Goal: Information Seeking & Learning: Find specific fact

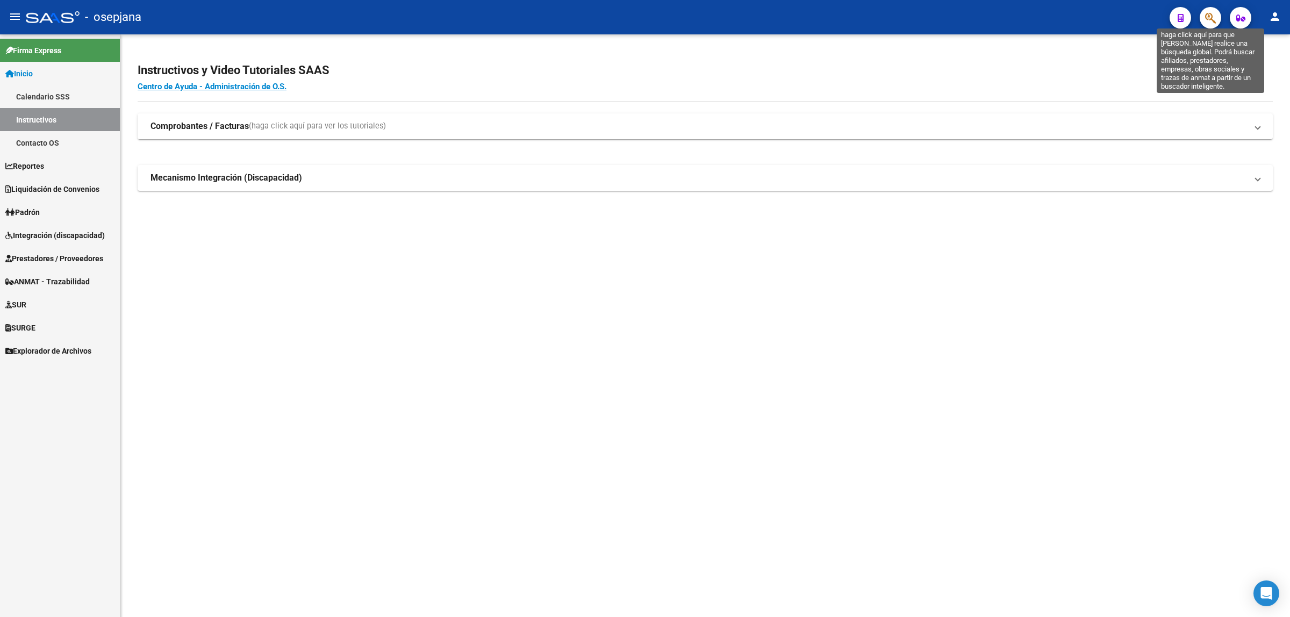
click at [1210, 17] on icon "button" at bounding box center [1210, 18] width 11 height 12
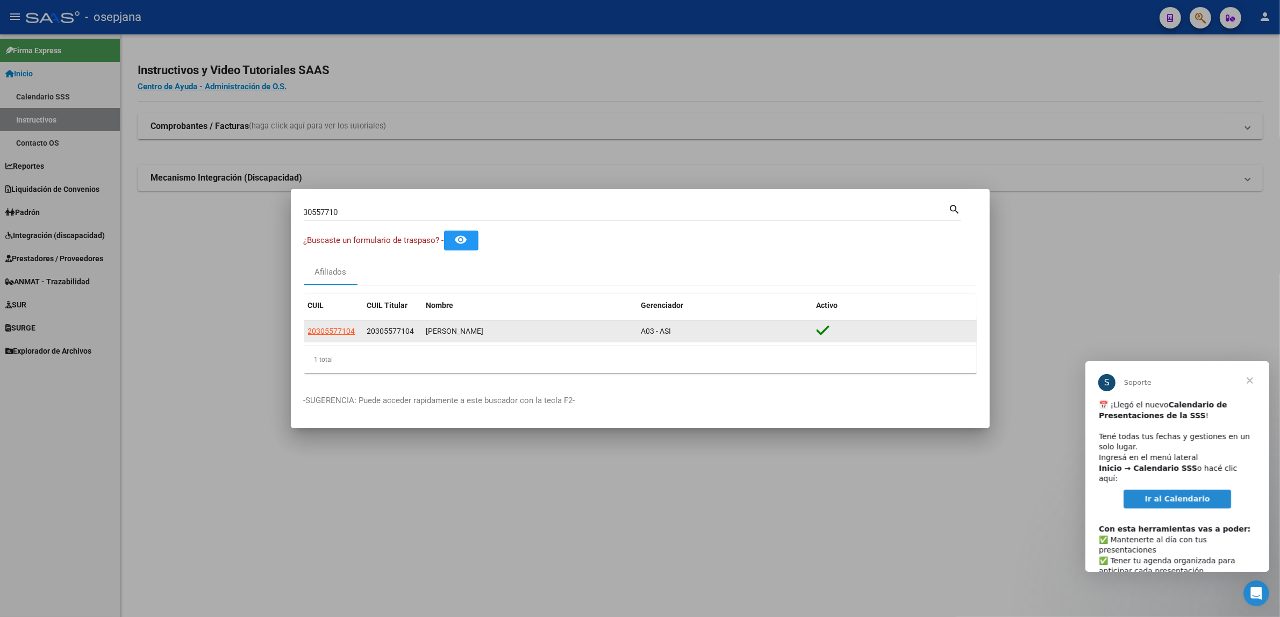
drag, startPoint x: 413, startPoint y: 331, endPoint x: 363, endPoint y: 331, distance: 49.5
click at [363, 331] on datatable-body-cell "20305577104" at bounding box center [392, 331] width 59 height 21
copy span "20305577104"
drag, startPoint x: 503, startPoint y: 333, endPoint x: 426, endPoint y: 331, distance: 76.9
click at [426, 331] on div "[PERSON_NAME]" at bounding box center [529, 331] width 206 height 12
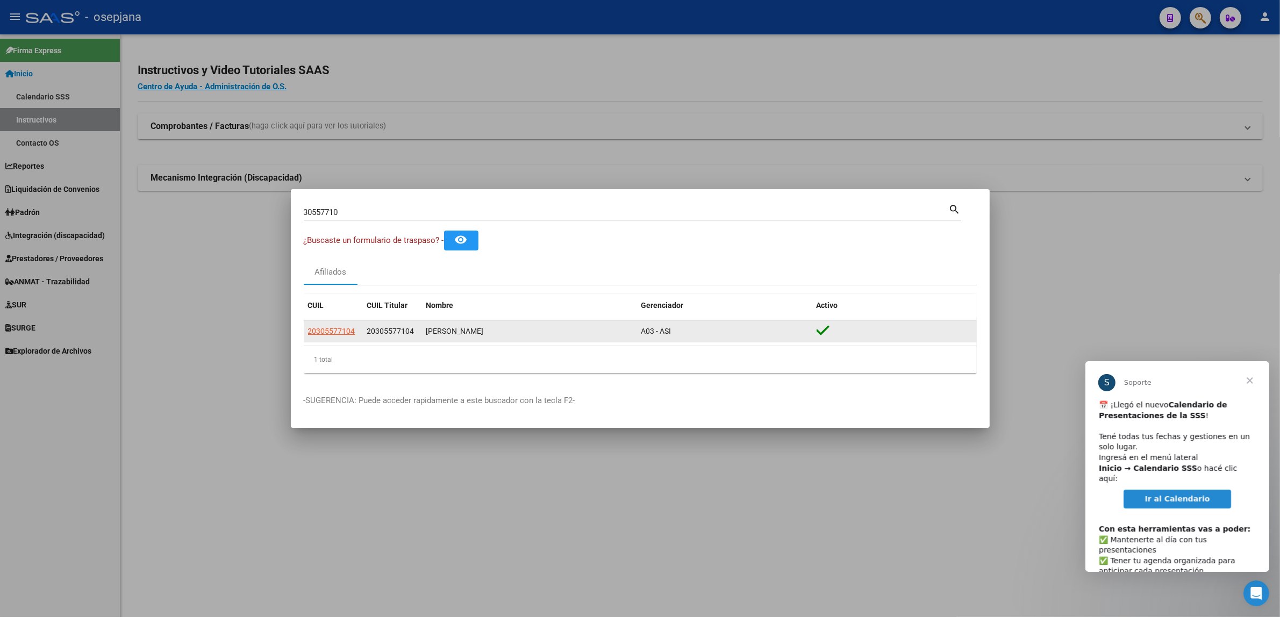
copy div "[PERSON_NAME]"
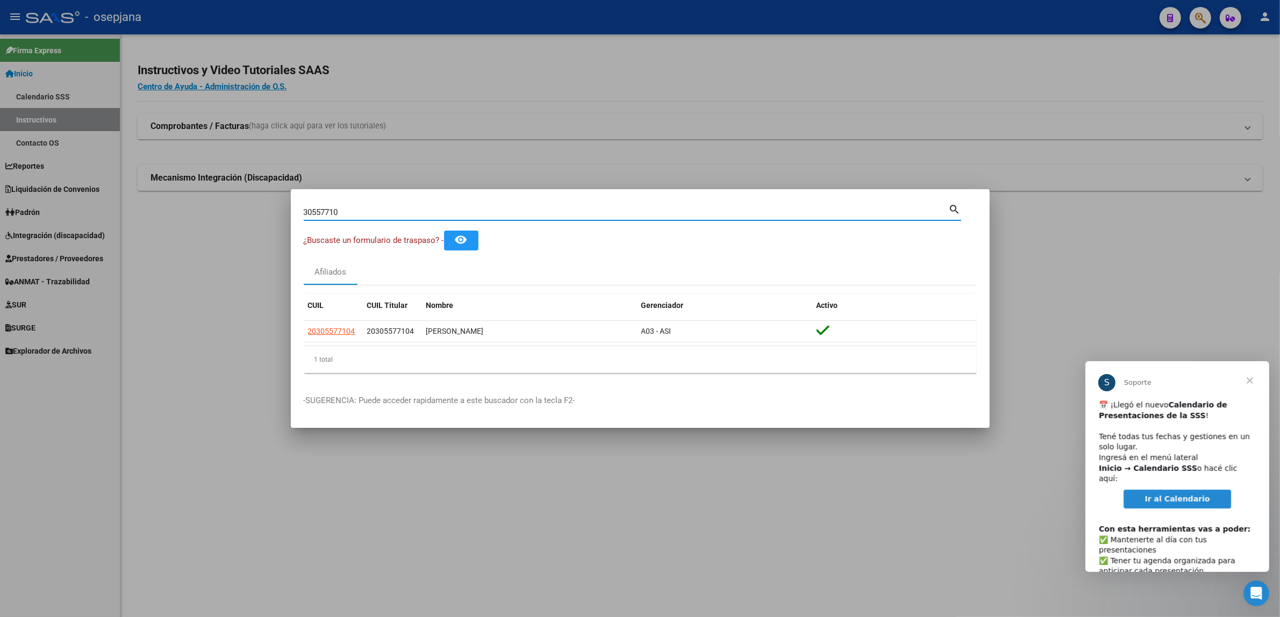
drag, startPoint x: 217, startPoint y: 211, endPoint x: 11, endPoint y: 203, distance: 205.5
click at [25, 207] on div "30557710 Buscar (apellido, dni, cuil, [PERSON_NAME], cuit, obra social) search …" at bounding box center [640, 308] width 1280 height 617
type input "417222687"
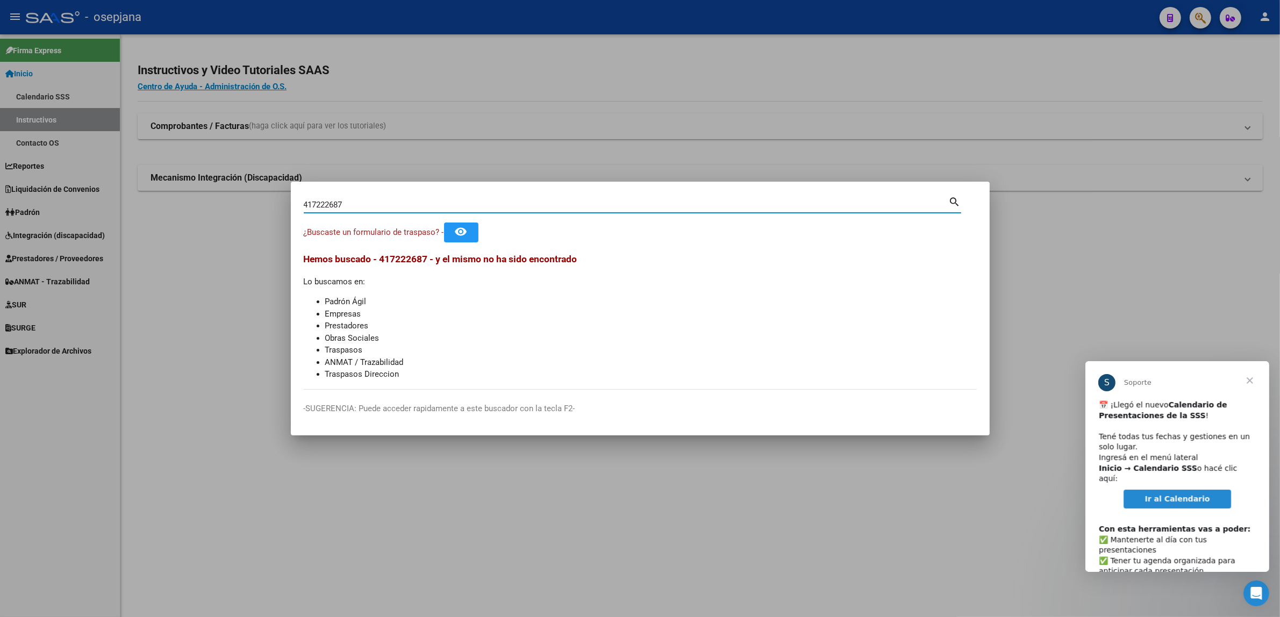
click at [49, 16] on div at bounding box center [640, 308] width 1280 height 617
